Goal: Transaction & Acquisition: Purchase product/service

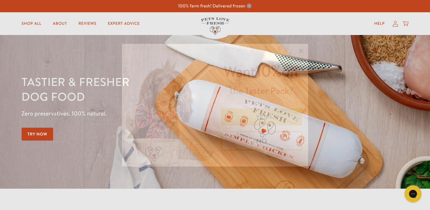
click at [265, 114] on button "YES" at bounding box center [261, 116] width 81 height 17
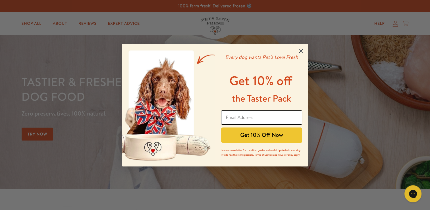
click at [265, 114] on input "Email Address" at bounding box center [261, 117] width 81 height 14
type input "schuurmanandrea@gmail.com"
click at [269, 137] on button "Get 10% Off Now" at bounding box center [261, 134] width 81 height 15
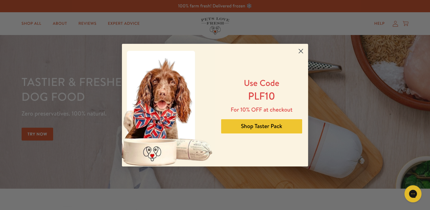
click at [265, 126] on button "Shop Taster Pack" at bounding box center [261, 126] width 81 height 14
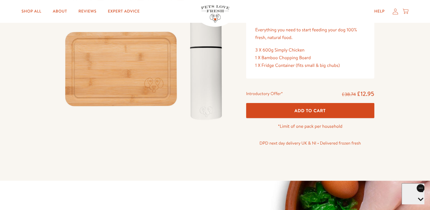
scroll to position [101, 0]
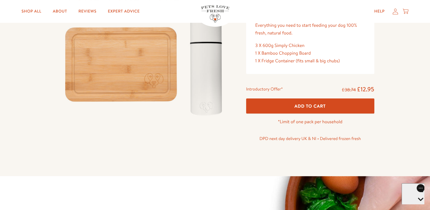
click at [313, 106] on span "Add To Cart" at bounding box center [309, 106] width 31 height 6
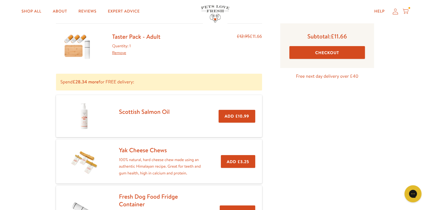
scroll to position [4, 0]
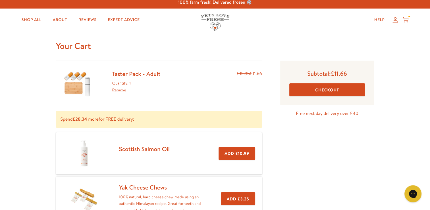
click at [335, 86] on button "Checkout" at bounding box center [327, 89] width 76 height 13
